Goal: Transaction & Acquisition: Purchase product/service

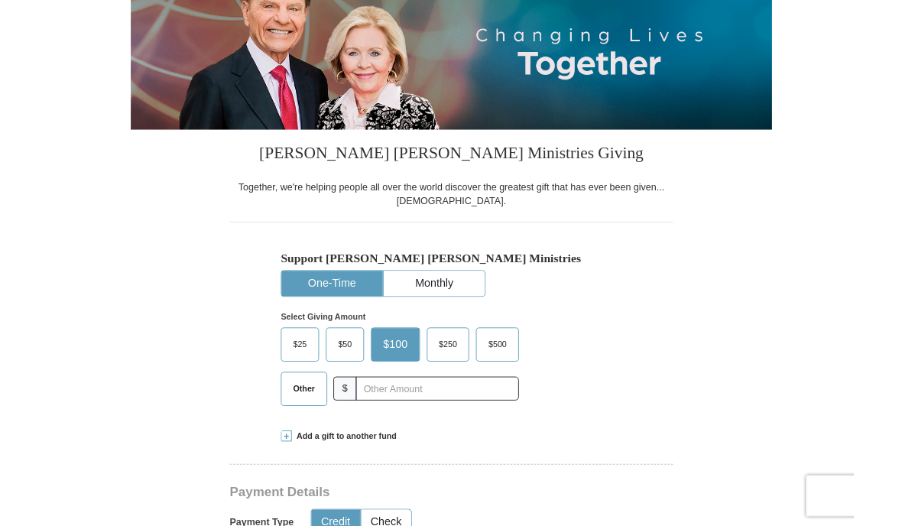
scroll to position [199, 0]
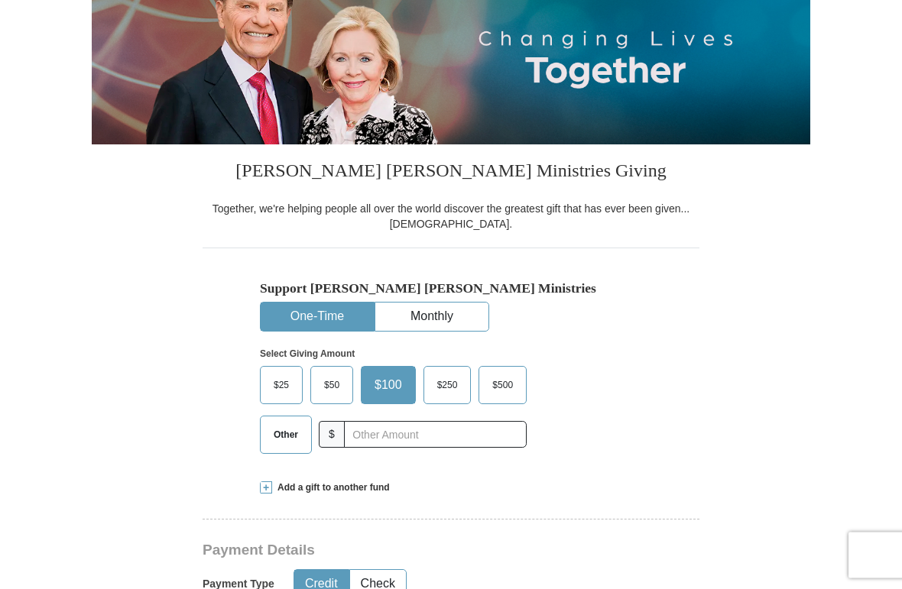
click at [288, 440] on span "Other" at bounding box center [286, 435] width 40 height 23
click at [0, 0] on input "Other" at bounding box center [0, 0] width 0 height 0
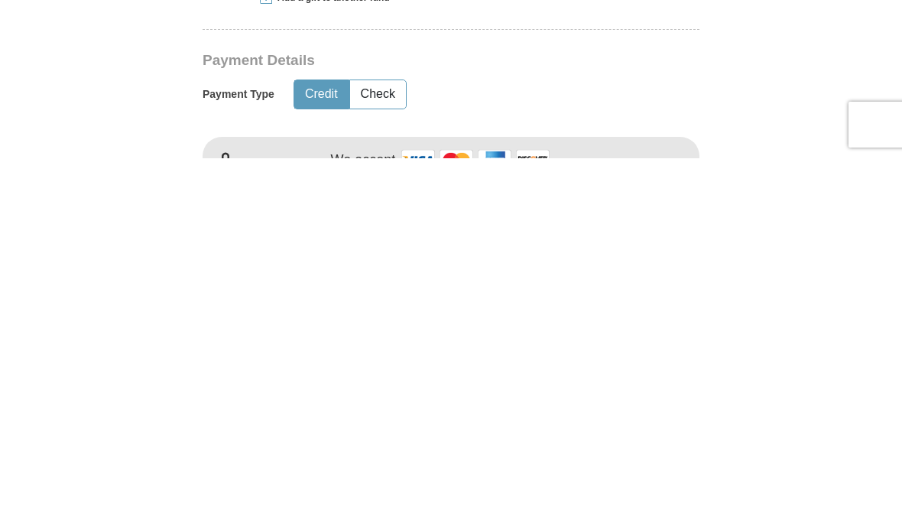
scroll to position [348, 0]
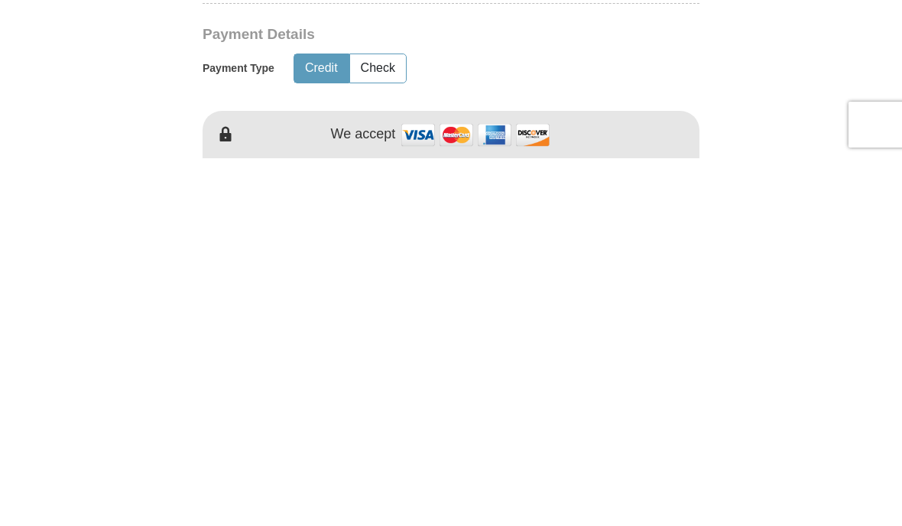
type input "132.00"
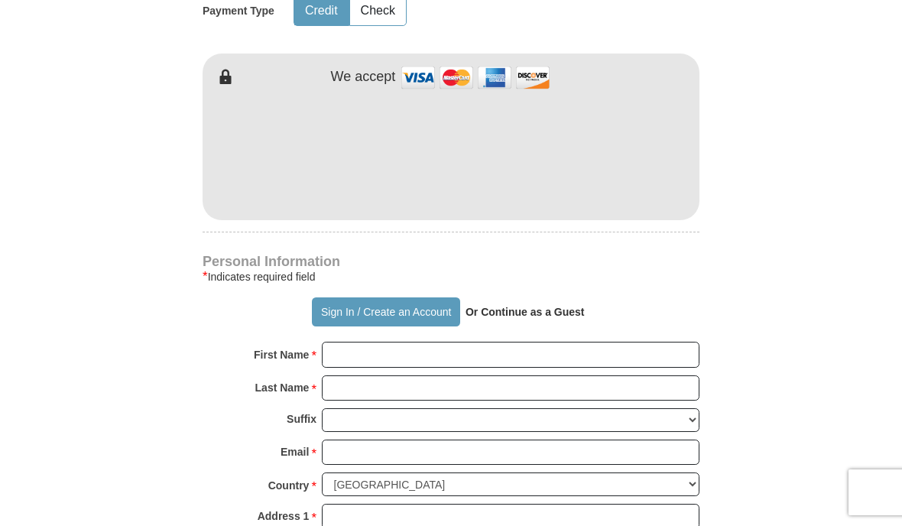
scroll to position [772, 0]
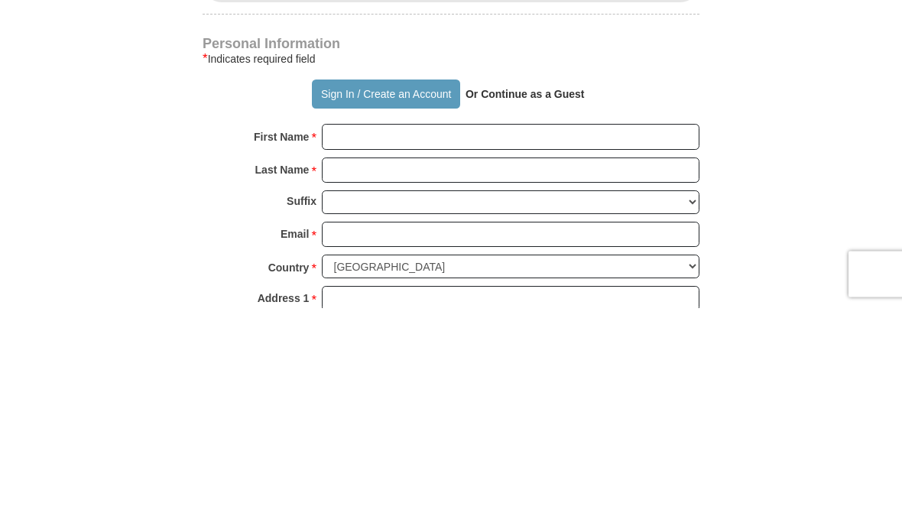
click at [533, 306] on strong "Or Continue as a Guest" at bounding box center [524, 312] width 119 height 12
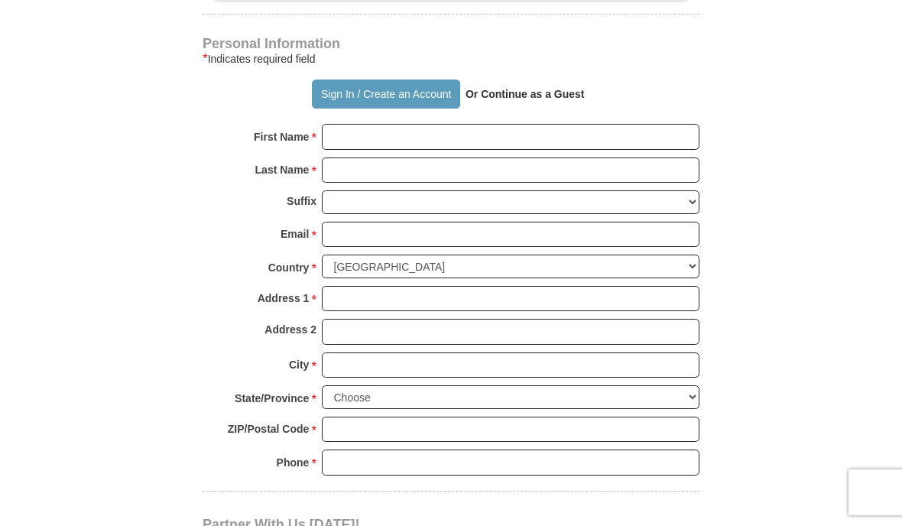
click at [413, 130] on input "First Name *" at bounding box center [510, 137] width 377 height 26
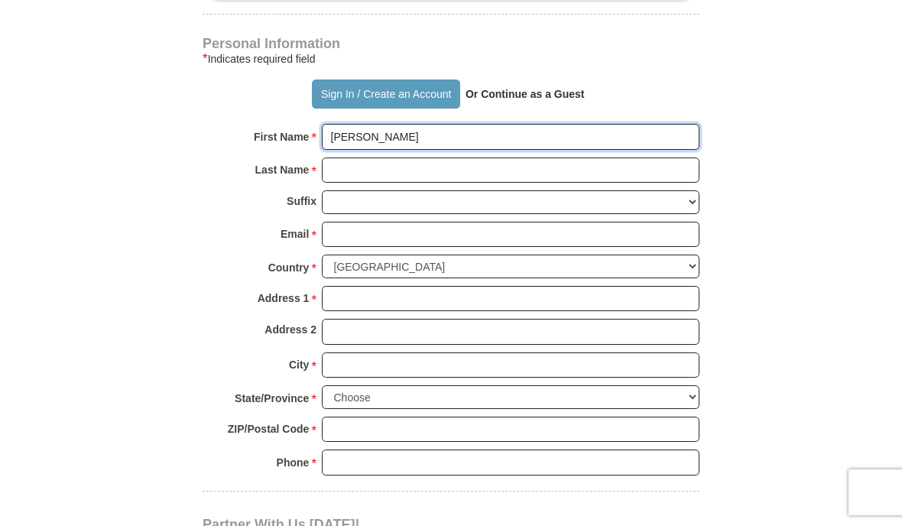
type input "[PERSON_NAME]"
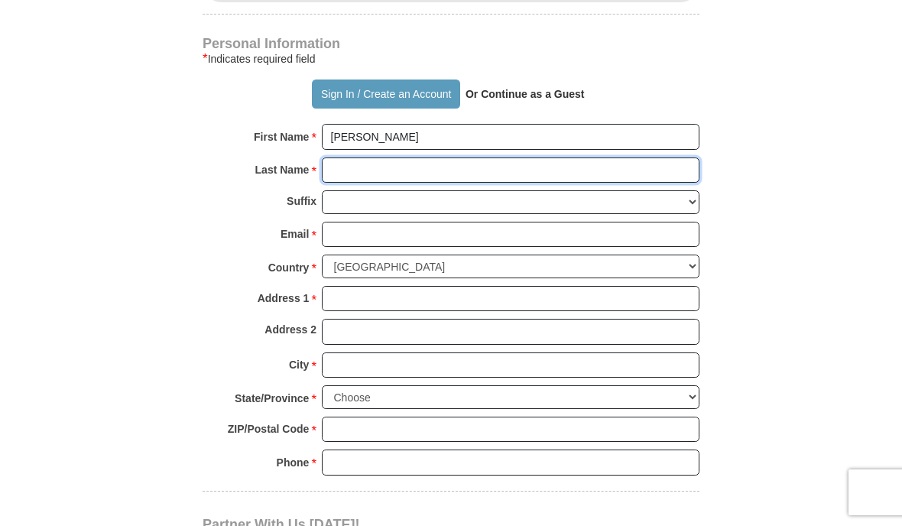
click at [398, 163] on input "Last Name *" at bounding box center [510, 170] width 377 height 26
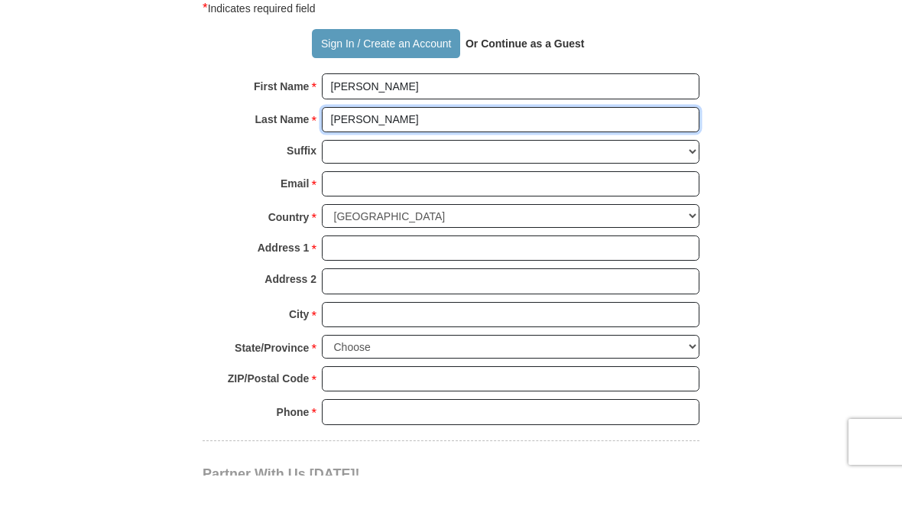
type input "[PERSON_NAME]"
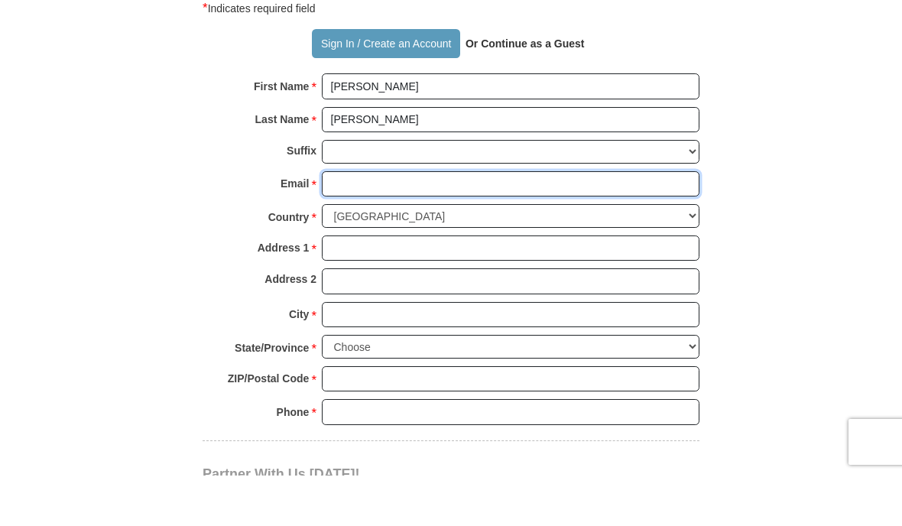
click at [411, 222] on input "Email *" at bounding box center [510, 235] width 377 height 26
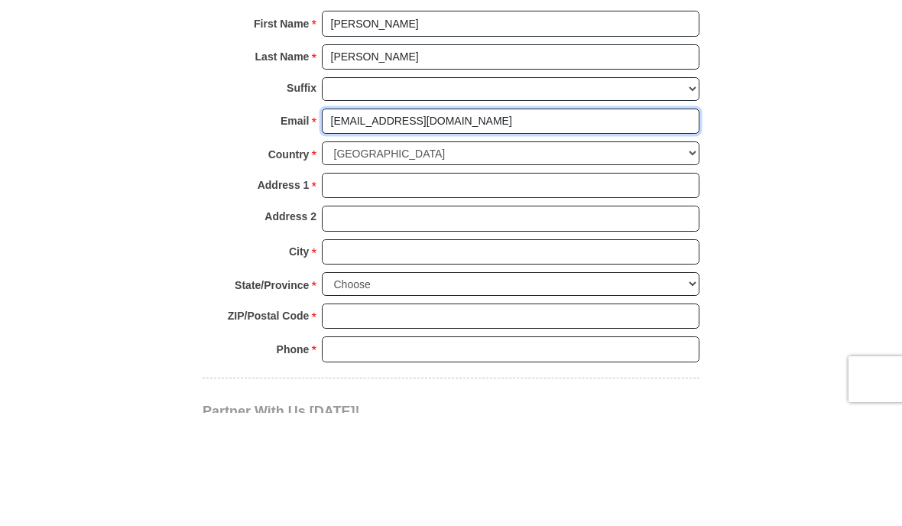
type input "[EMAIL_ADDRESS][DOMAIN_NAME]"
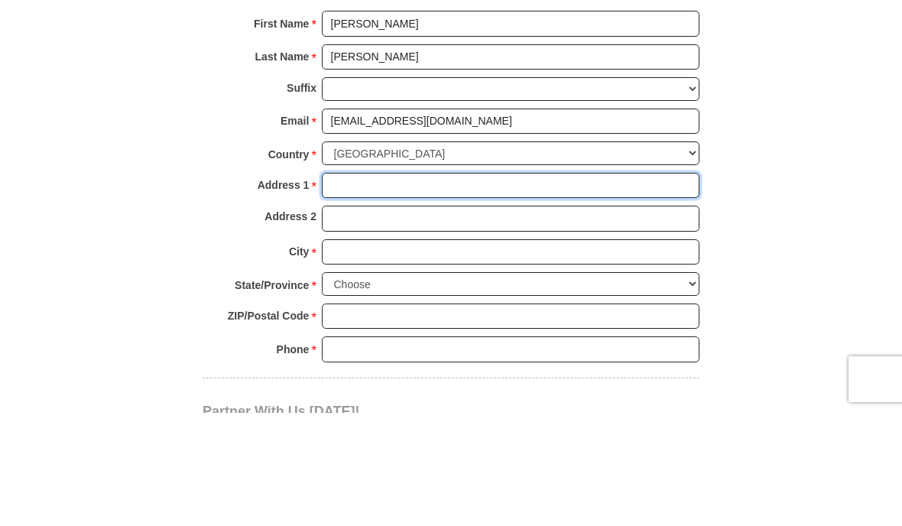
click at [403, 286] on input "Address 1 *" at bounding box center [510, 299] width 377 height 26
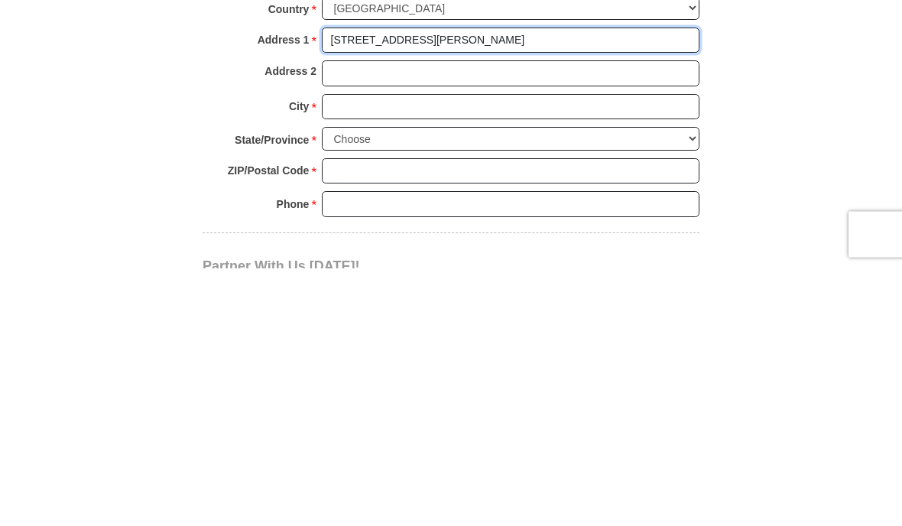
type input "[STREET_ADDRESS][PERSON_NAME]"
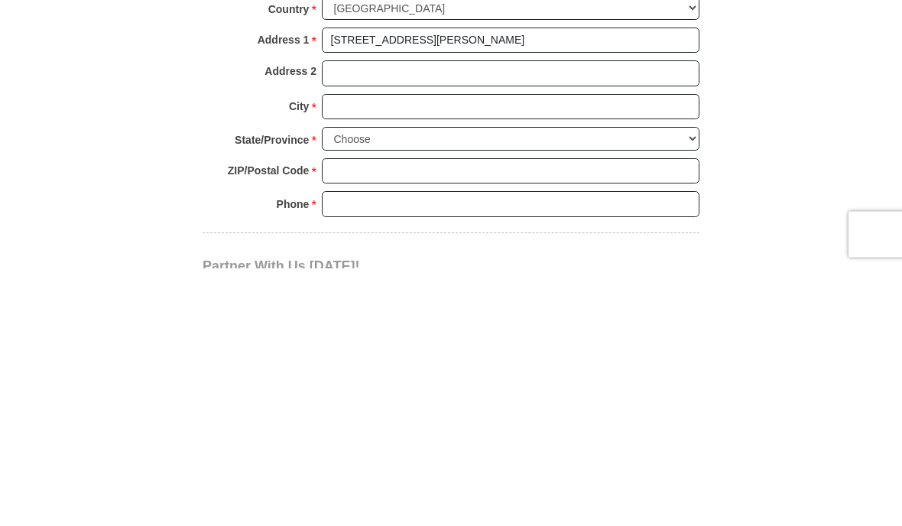
click at [358, 352] on input "City *" at bounding box center [510, 365] width 377 height 26
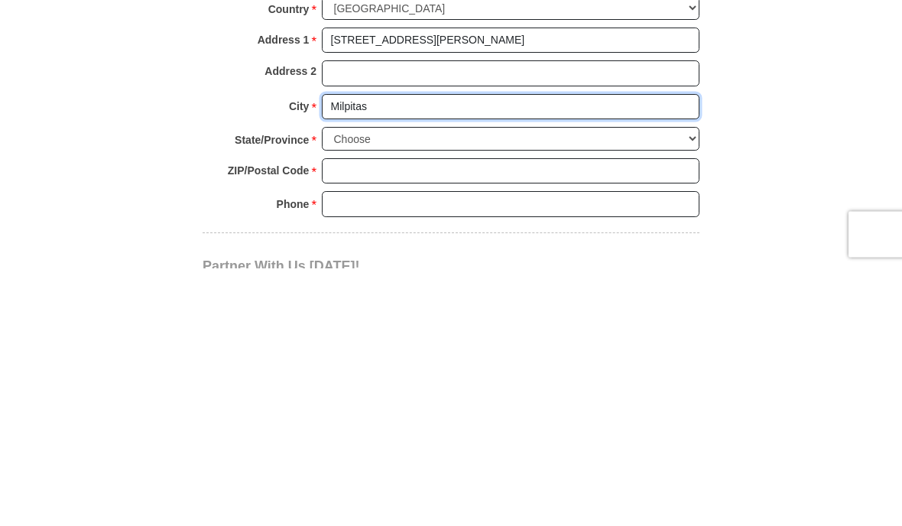
type input "Milpitas"
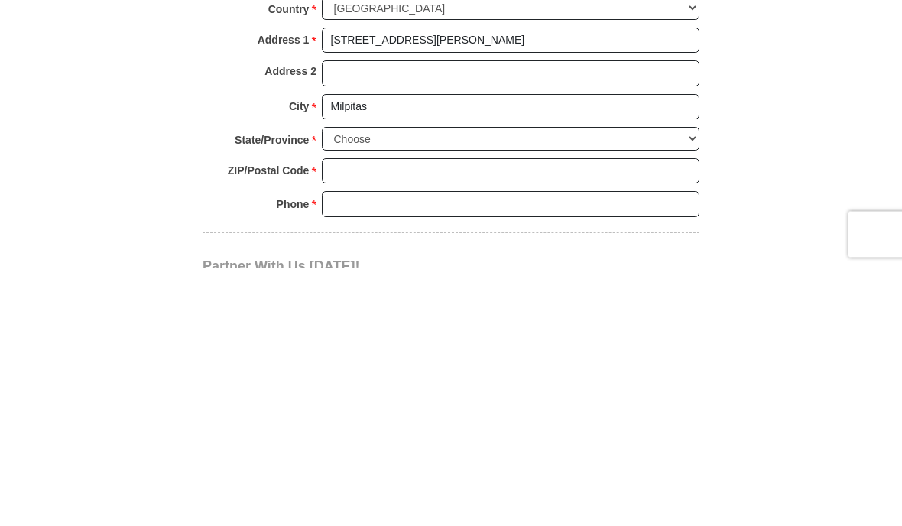
click at [425, 385] on select "Choose [US_STATE] [US_STATE] [US_STATE] [US_STATE] [US_STATE] Armed Forces Amer…" at bounding box center [510, 397] width 377 height 24
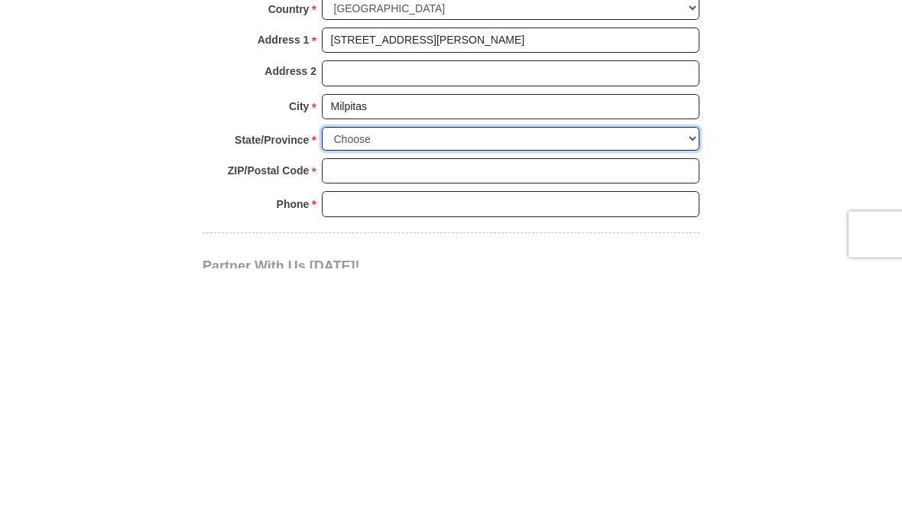
scroll to position [1249, 0]
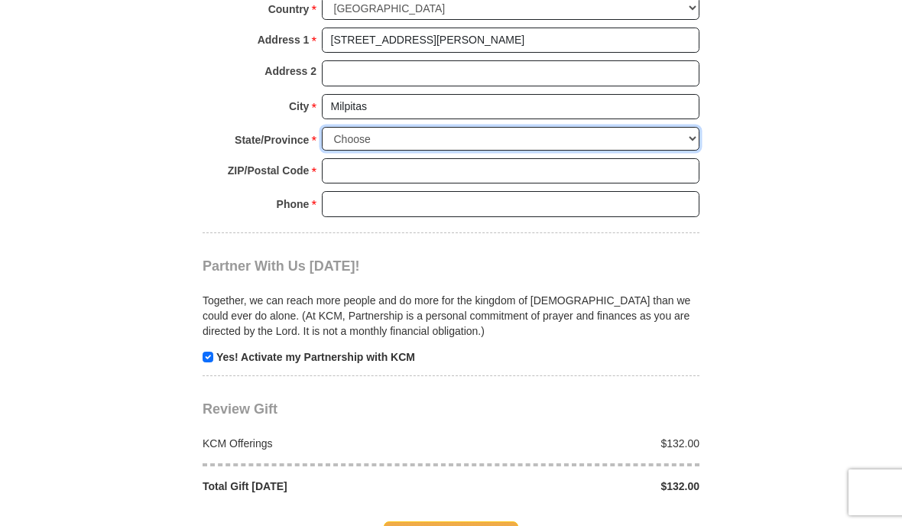
select select "CA"
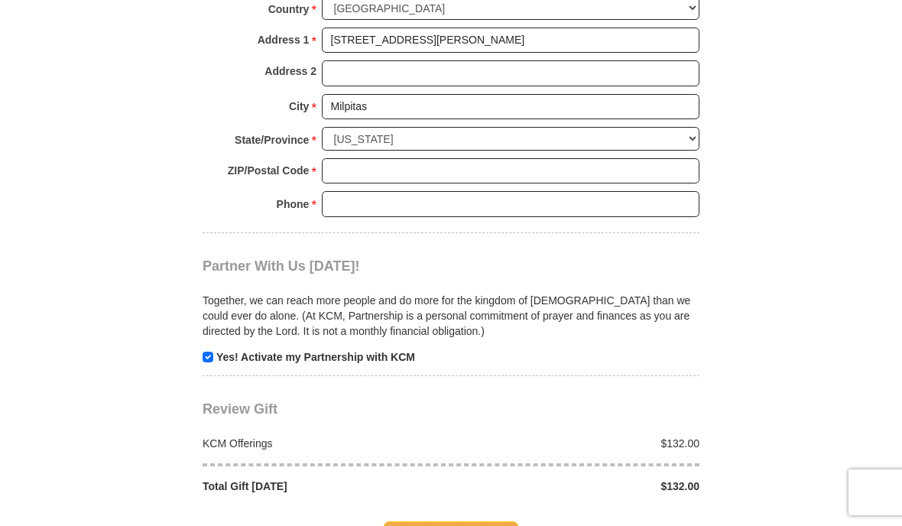
click at [400, 158] on input "ZIP/Postal Code *" at bounding box center [510, 171] width 377 height 26
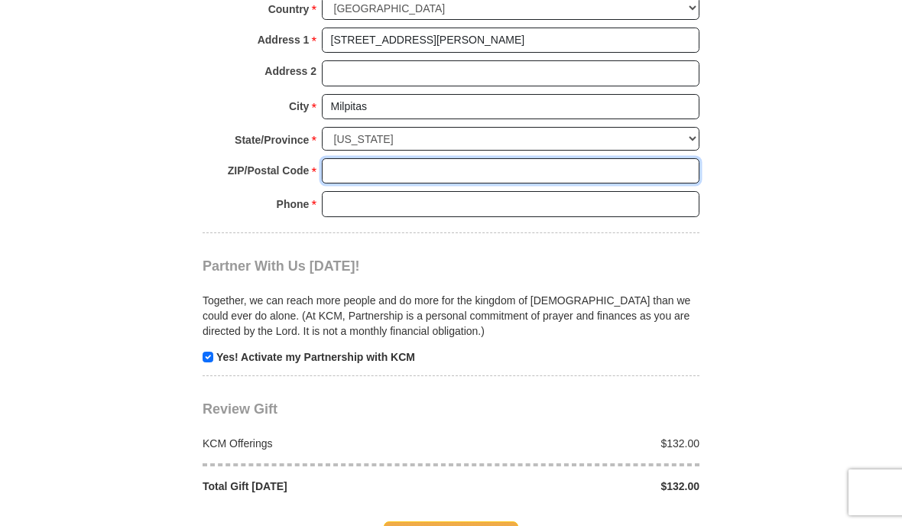
scroll to position [1248, 0]
type input "95036"
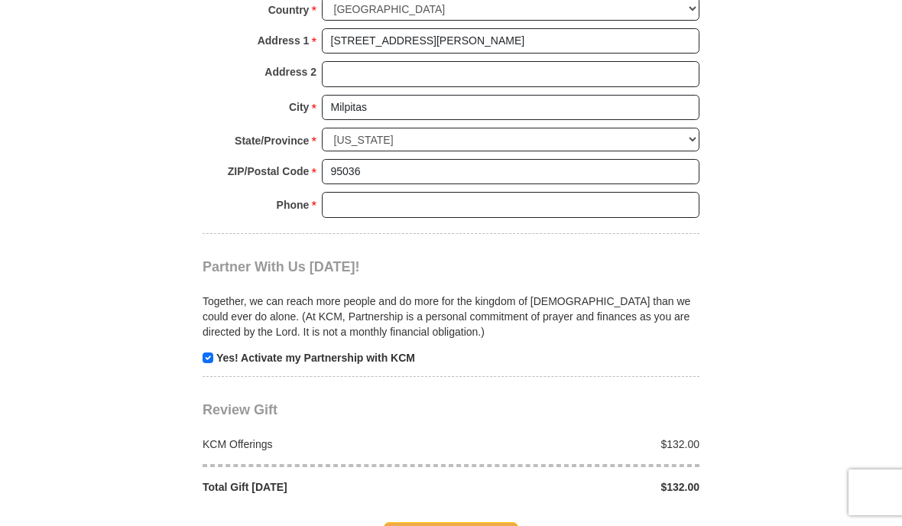
click at [397, 196] on input "Phone * *" at bounding box center [510, 205] width 377 height 26
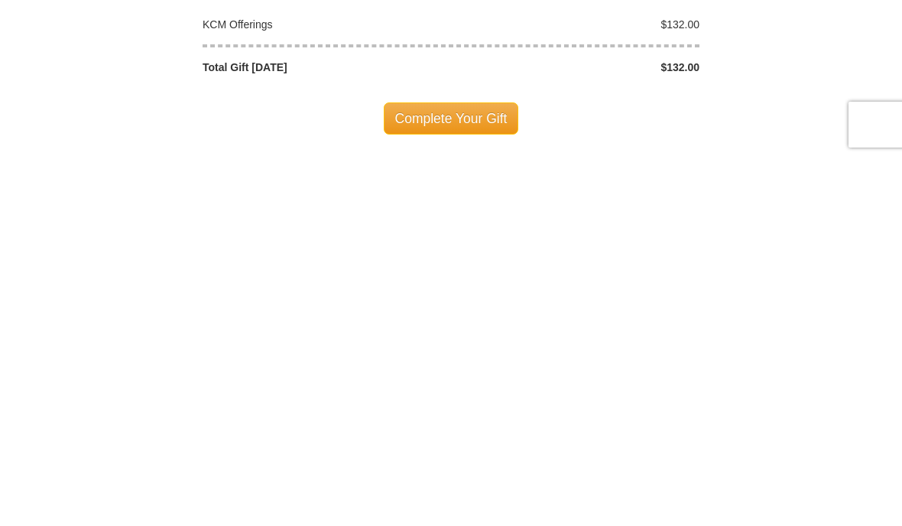
type input "4089905013"
click at [467, 470] on span "Complete Your Gift" at bounding box center [451, 486] width 135 height 32
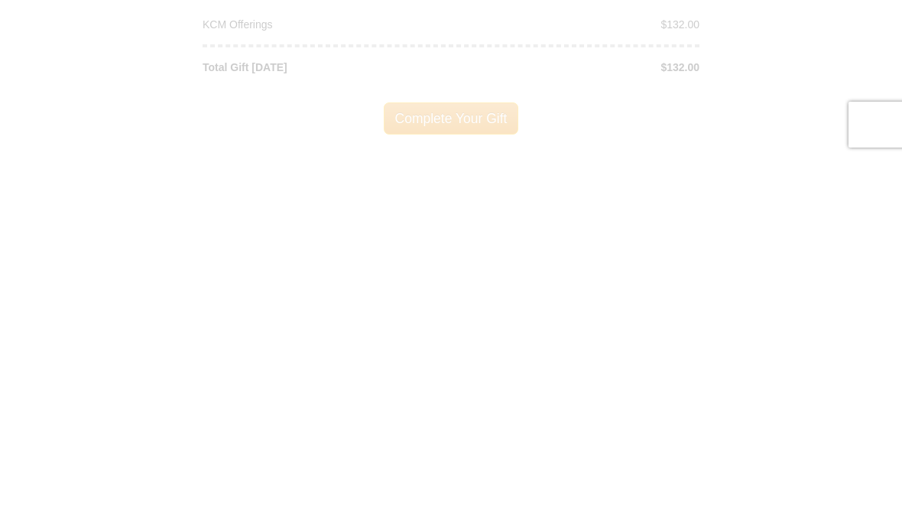
scroll to position [1668, 0]
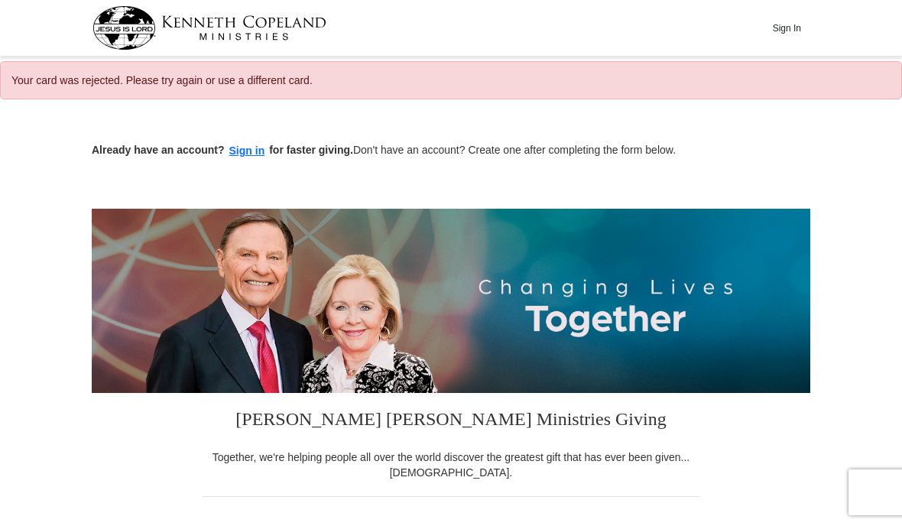
select select "CA"
